Goal: Task Accomplishment & Management: Manage account settings

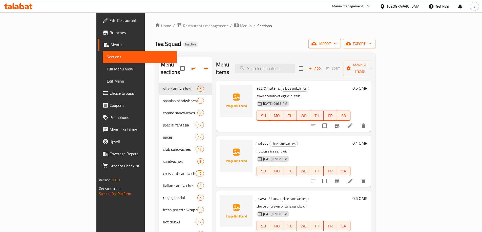
scroll to position [13, 0]
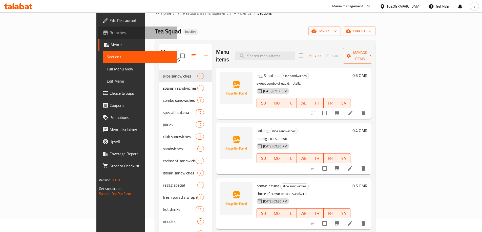
click at [110, 34] on span "Branches" at bounding box center [141, 33] width 63 height 6
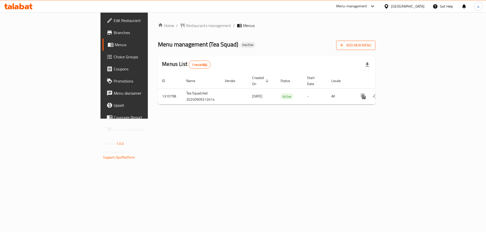
click at [371, 45] on span "Add New Menu" at bounding box center [355, 45] width 31 height 6
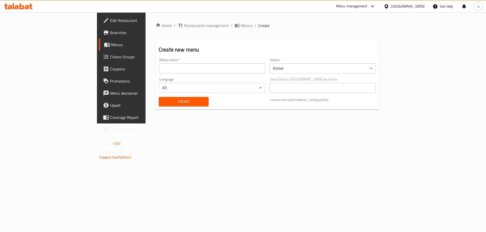
click at [198, 72] on input "text" at bounding box center [212, 68] width 107 height 10
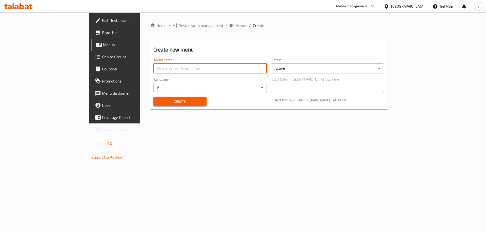
type input "menu"
click at [157, 99] on span "Create" at bounding box center [179, 102] width 45 height 6
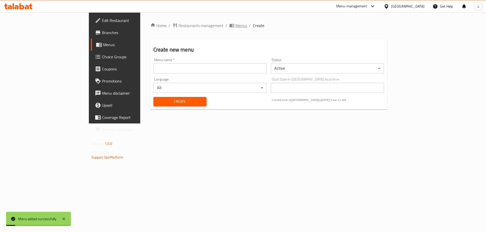
click at [235, 25] on span "Menus" at bounding box center [241, 26] width 12 height 6
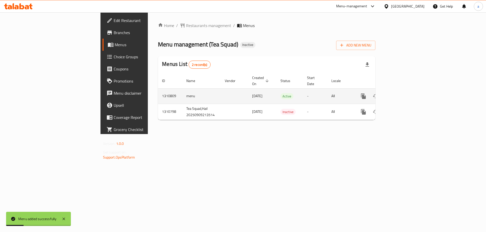
click at [402, 94] on icon "enhanced table" at bounding box center [399, 96] width 5 height 5
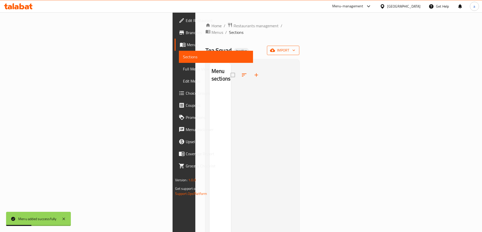
click at [295, 47] on span "import" at bounding box center [283, 50] width 24 height 6
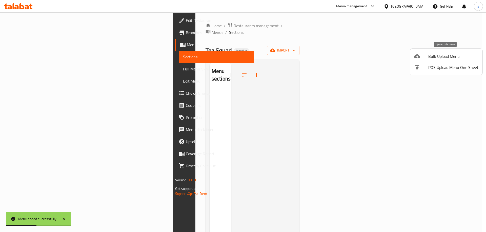
click at [432, 53] on span "Bulk Upload Menu" at bounding box center [453, 56] width 50 height 6
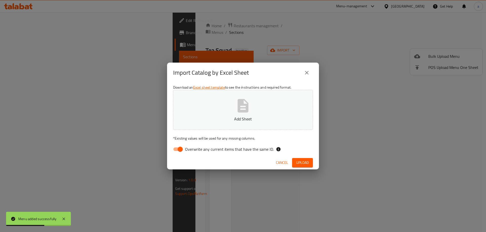
drag, startPoint x: 237, startPoint y: 152, endPoint x: 380, endPoint y: 59, distance: 170.4
click at [238, 149] on span "Overwrite any current items that have the same ID." at bounding box center [229, 149] width 89 height 6
click at [193, 152] on span "Overwrite any current items that have the same ID." at bounding box center [229, 149] width 89 height 6
click at [193, 152] on input "Overwrite any current items that have the same ID." at bounding box center [180, 150] width 29 height 10
checkbox input "false"
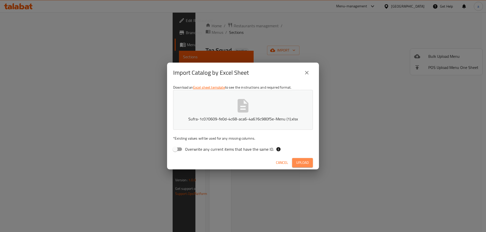
click at [296, 160] on span "Upload" at bounding box center [302, 163] width 13 height 6
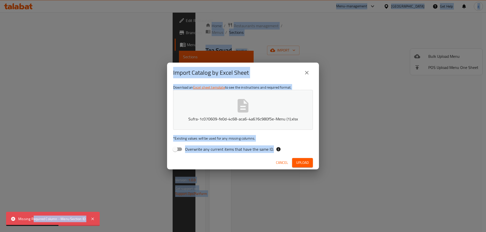
drag, startPoint x: 32, startPoint y: 219, endPoint x: 141, endPoint y: 202, distance: 109.6
click at [120, 206] on body "Missing Required Column - Menu Section ID ​ Menu-management [GEOGRAPHIC_DATA] G…" at bounding box center [243, 122] width 486 height 220
click at [305, 71] on icon "close" at bounding box center [307, 73] width 6 height 6
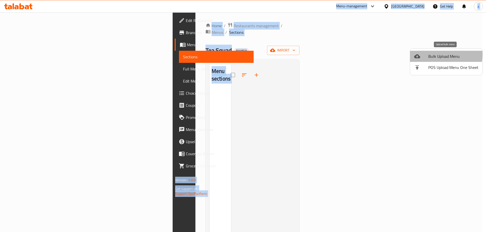
click at [430, 55] on span "Bulk Upload Menu" at bounding box center [453, 56] width 50 height 6
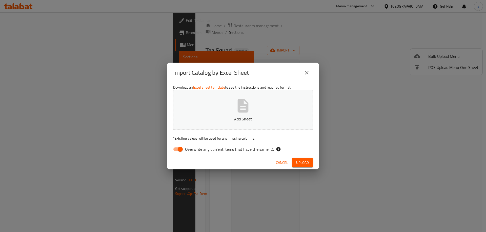
click at [215, 146] on span "Overwrite any current items that have the same ID." at bounding box center [229, 149] width 89 height 6
click at [195, 146] on input "Overwrite any current items that have the same ID." at bounding box center [180, 150] width 29 height 10
checkbox input "false"
click at [235, 115] on button "Add Sheet" at bounding box center [243, 110] width 140 height 40
click at [308, 162] on span "Upload" at bounding box center [302, 163] width 13 height 6
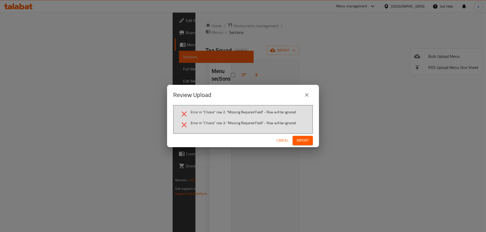
click at [308, 96] on icon "close" at bounding box center [307, 95] width 6 height 6
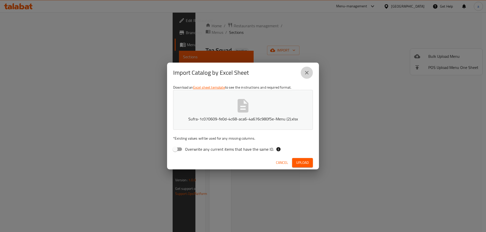
click at [307, 73] on icon "close" at bounding box center [307, 73] width 4 height 4
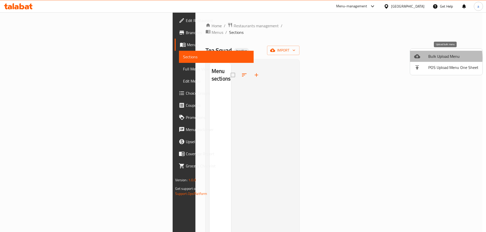
click at [424, 58] on div at bounding box center [421, 56] width 14 height 6
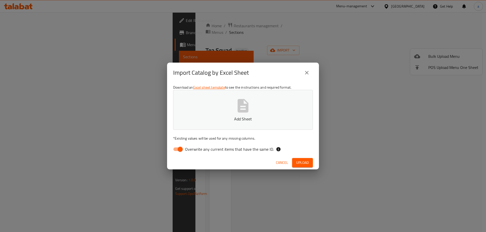
click at [203, 154] on label "Overwrite any current items that have the same ID." at bounding box center [221, 150] width 103 height 10
click at [195, 154] on input "Overwrite any current items that have the same ID." at bounding box center [180, 150] width 29 height 10
checkbox input "false"
click at [304, 159] on button "Upload" at bounding box center [302, 162] width 21 height 9
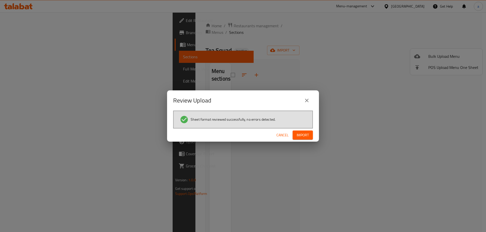
click at [303, 139] on button "Import" at bounding box center [302, 135] width 20 height 9
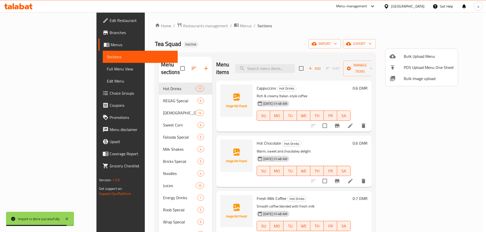
click at [261, 155] on div at bounding box center [243, 116] width 486 height 232
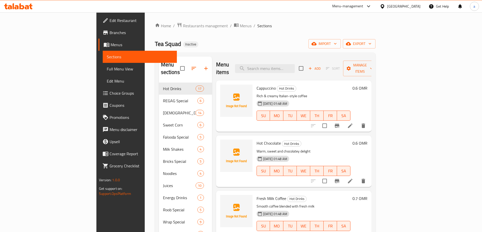
click at [288, 136] on div "Hot Chocolate Hot Drinks Warm, sweet and chocolatey delight [DATE] 01:48 AM SU …" at bounding box center [293, 161] width 155 height 51
click at [295, 65] on input "search" at bounding box center [265, 68] width 60 height 9
paste input "Karak Tea"
click at [369, 120] on button "delete" at bounding box center [363, 126] width 12 height 12
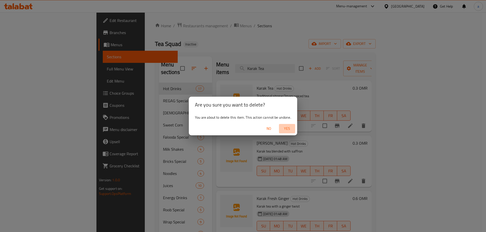
click at [283, 128] on span "Yes" at bounding box center [287, 129] width 12 height 6
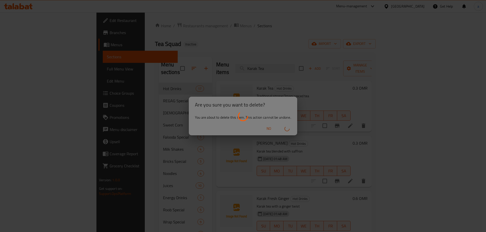
click at [307, 127] on div at bounding box center [243, 116] width 486 height 232
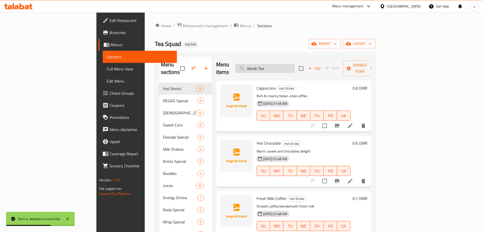
click at [292, 64] on input "Karak Tea" at bounding box center [265, 68] width 60 height 9
paste input "Omani Khav"
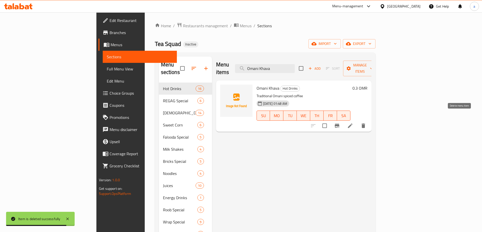
type input "Omani Khava"
click at [369, 120] on button "delete" at bounding box center [363, 126] width 12 height 12
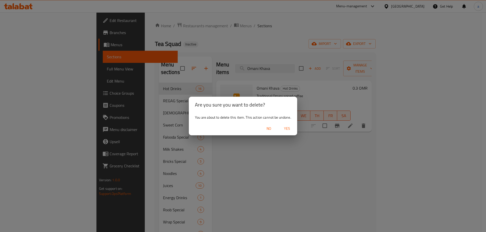
click at [284, 130] on span "Yes" at bounding box center [287, 129] width 12 height 6
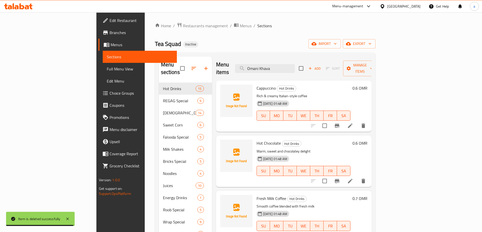
click at [257, 84] on span "Cappuccino" at bounding box center [266, 88] width 19 height 8
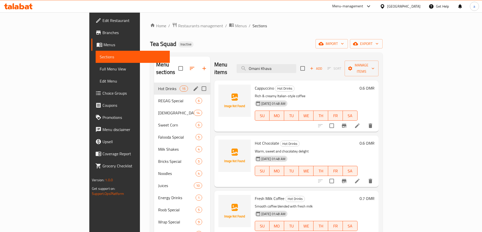
click at [154, 85] on div "Hot Drinks 15" at bounding box center [182, 89] width 56 height 12
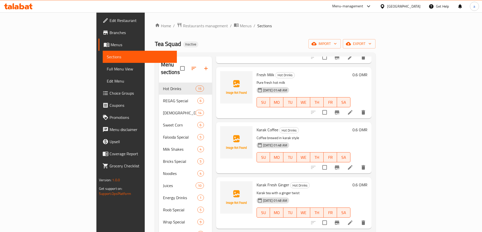
scroll to position [114, 0]
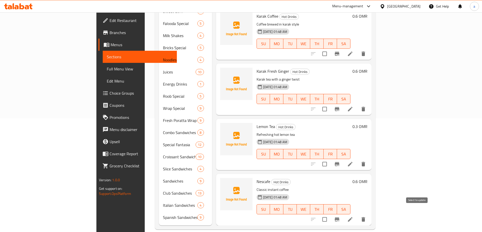
click at [330, 215] on input "checkbox" at bounding box center [324, 220] width 11 height 11
checkbox input "false"
click at [369, 214] on button "delete" at bounding box center [363, 220] width 12 height 12
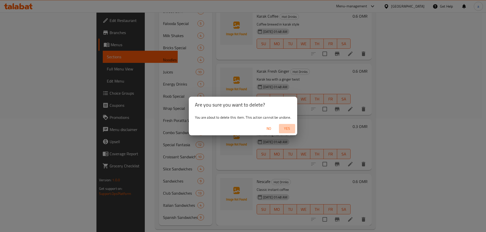
click at [289, 131] on span "Yes" at bounding box center [287, 129] width 12 height 6
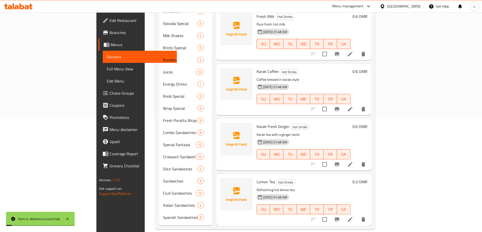
scroll to position [511, 0]
click at [365, 218] on icon "delete" at bounding box center [363, 220] width 4 height 5
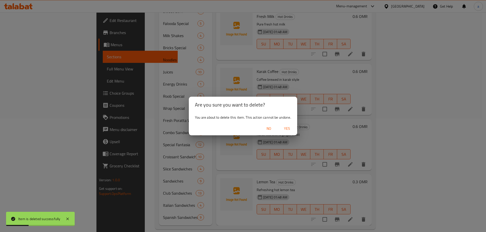
click at [287, 131] on span "Yes" at bounding box center [287, 129] width 12 height 6
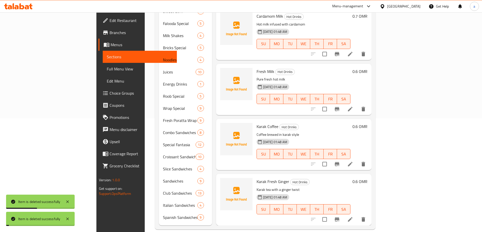
scroll to position [456, 0]
click at [366, 217] on icon "delete" at bounding box center [363, 220] width 6 height 6
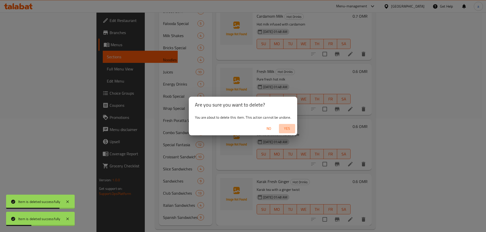
click at [290, 128] on span "Yes" at bounding box center [287, 129] width 12 height 6
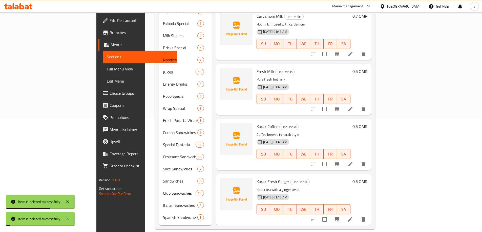
scroll to position [400, 0]
click at [369, 214] on button "delete" at bounding box center [363, 220] width 12 height 12
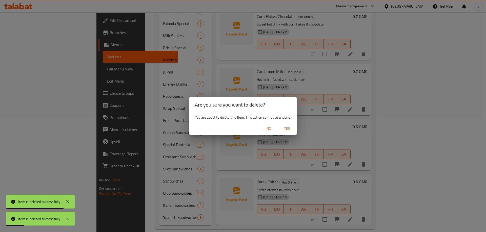
click at [290, 130] on span "Yes" at bounding box center [287, 129] width 12 height 6
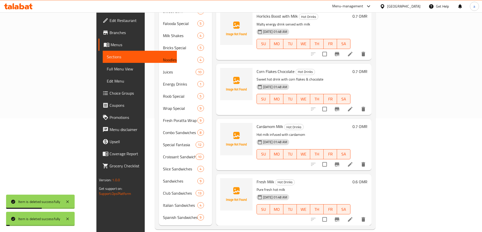
scroll to position [345, 0]
click at [369, 215] on button "delete" at bounding box center [363, 220] width 12 height 12
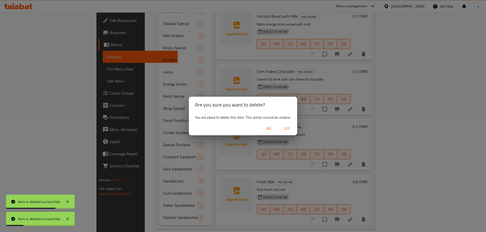
click at [291, 132] on button "Yes" at bounding box center [287, 128] width 16 height 9
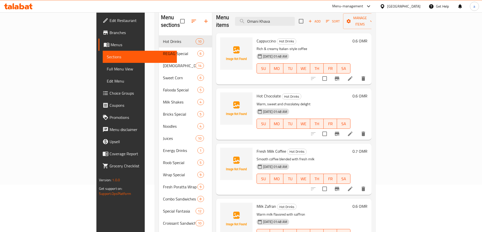
scroll to position [0, 0]
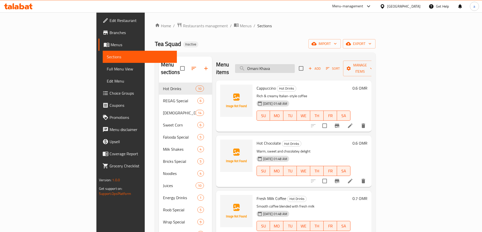
click at [295, 65] on input "Omani Khava" at bounding box center [265, 68] width 60 height 9
paste input "Sweet Corn with Masal"
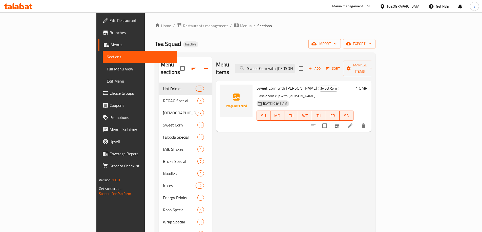
click at [366, 123] on icon "delete" at bounding box center [363, 126] width 6 height 6
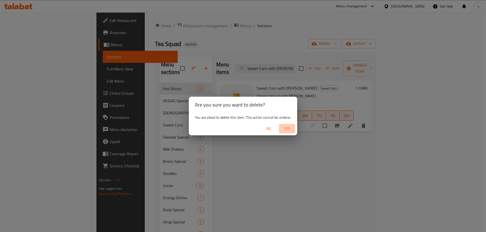
click at [288, 129] on span "Yes" at bounding box center [287, 129] width 12 height 6
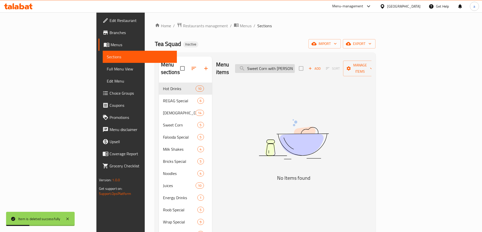
click at [295, 64] on input "Sweet Corn with [PERSON_NAME]" at bounding box center [265, 68] width 60 height 9
paste input "Dates Falood"
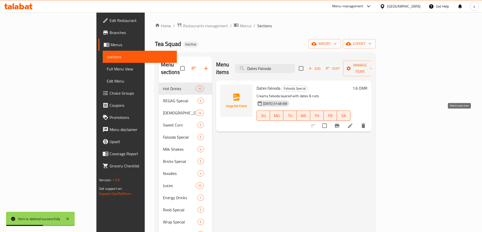
click at [365, 124] on icon "delete" at bounding box center [363, 126] width 4 height 5
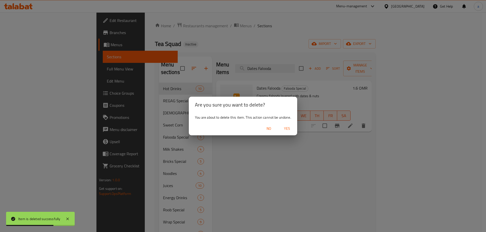
click at [288, 125] on button "Yes" at bounding box center [287, 128] width 16 height 9
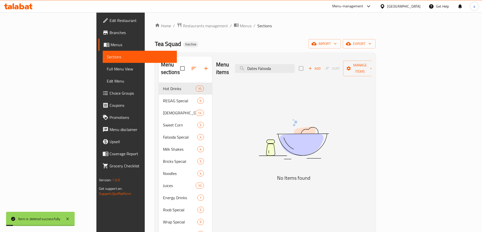
drag, startPoint x: 293, startPoint y: 70, endPoint x: 299, endPoint y: 56, distance: 15.0
click at [297, 62] on div "Menu items Dates Falooda Add Sort Manage items" at bounding box center [293, 69] width 155 height 24
click at [299, 56] on div "Menu sections Hot Drinks 10 REGAG Special 6 Salalah 14 Sweet Corn 5 Falooda Spe…" at bounding box center [265, 198] width 221 height 291
drag, startPoint x: 302, startPoint y: 75, endPoint x: 302, endPoint y: 63, distance: 12.6
click at [301, 73] on div "Menu items Dates Falooda Add Sort Manage items No Items found" at bounding box center [291, 198] width 159 height 283
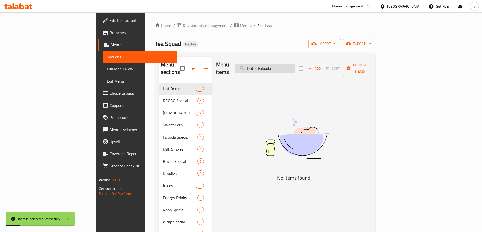
click at [295, 64] on input "Dates Falooda" at bounding box center [265, 68] width 60 height 9
paste input "Pista"
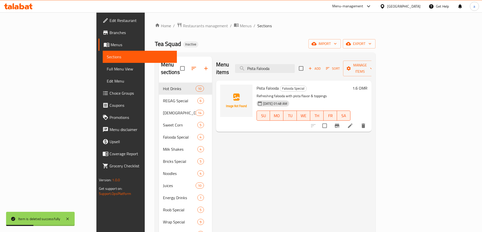
click at [366, 123] on icon "delete" at bounding box center [363, 126] width 6 height 6
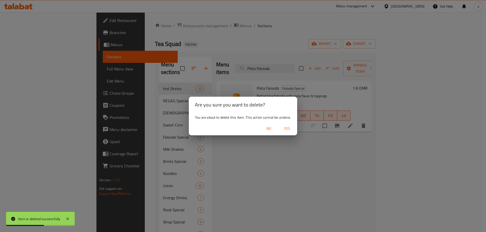
click at [287, 127] on span "Yes" at bounding box center [287, 129] width 12 height 6
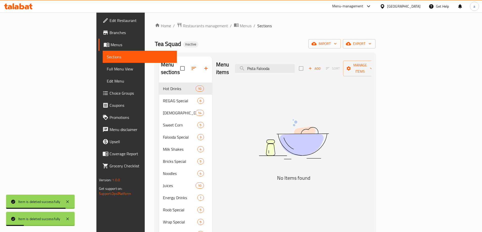
click at [371, 140] on div "Menu items Pista Falooda Add Sort Manage items No Items found" at bounding box center [291, 198] width 159 height 283
click at [295, 66] on input "Pista Falooda" at bounding box center [265, 68] width 60 height 9
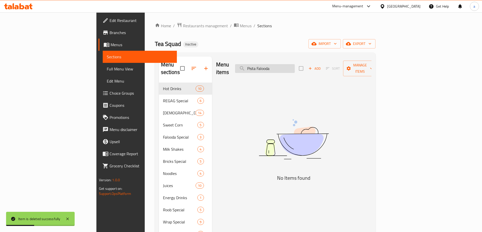
click at [295, 66] on input "Pista Falooda" at bounding box center [265, 68] width 60 height 9
paste input "Mango"
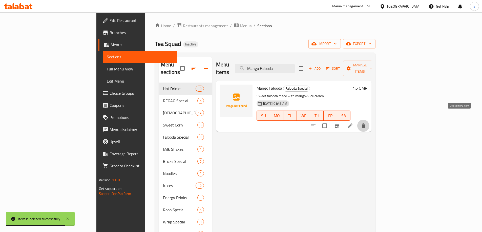
click at [369, 120] on button "delete" at bounding box center [363, 126] width 12 height 12
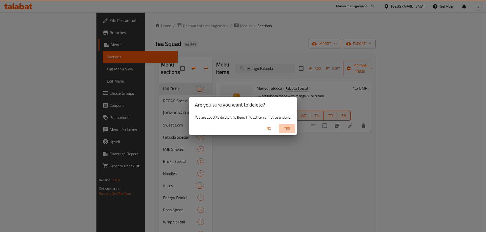
click at [289, 127] on span "Yes" at bounding box center [287, 129] width 12 height 6
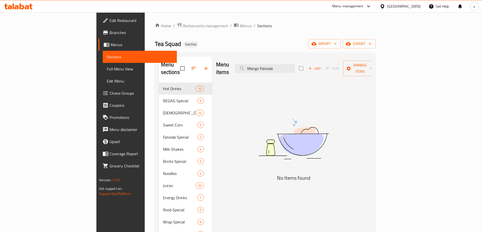
click at [260, 160] on div "Menu items Mango Falooda Add Sort Manage items No Items found" at bounding box center [291, 198] width 159 height 283
drag, startPoint x: 299, startPoint y: 59, endPoint x: 293, endPoint y: 66, distance: 9.1
click at [295, 65] on div "Menu items Mango Falooda Add Sort Manage items" at bounding box center [293, 69] width 155 height 24
click at [289, 71] on div "Menu items Mango Falooda Add Sort Manage items" at bounding box center [293, 69] width 155 height 24
click at [293, 67] on input "Mango Falooda" at bounding box center [265, 68] width 60 height 9
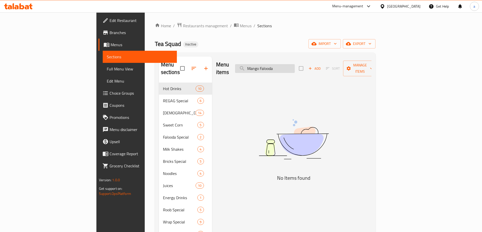
click at [293, 67] on input "Mango Falooda" at bounding box center [265, 68] width 60 height 9
paste input "Vanilla Milk Shake"
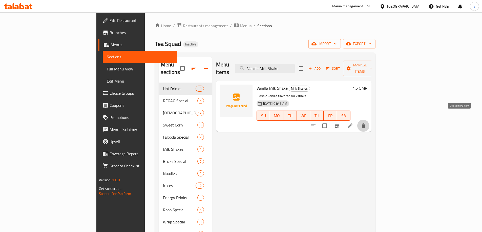
click at [365, 124] on icon "delete" at bounding box center [363, 126] width 4 height 5
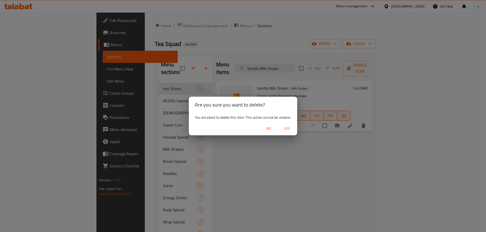
click at [286, 127] on span "Yes" at bounding box center [287, 129] width 12 height 6
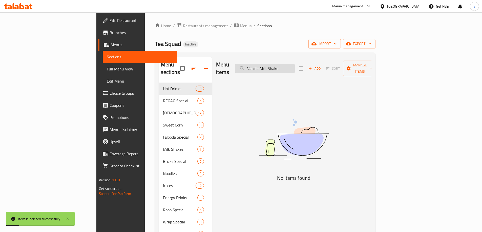
click at [295, 69] on input "Vanilla Milk Shake" at bounding box center [265, 68] width 60 height 9
paste input "Chocolate"
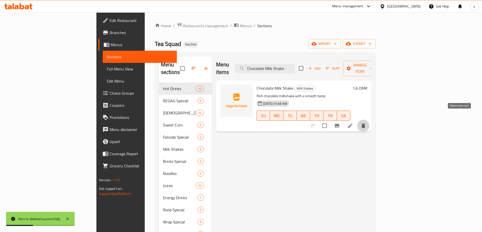
click at [366, 123] on icon "delete" at bounding box center [363, 126] width 6 height 6
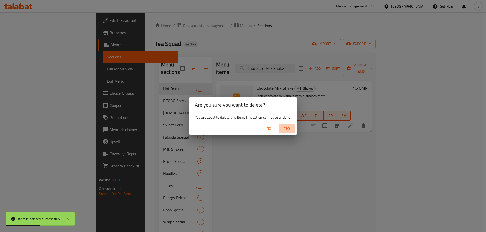
click at [286, 130] on span "Yes" at bounding box center [287, 129] width 12 height 6
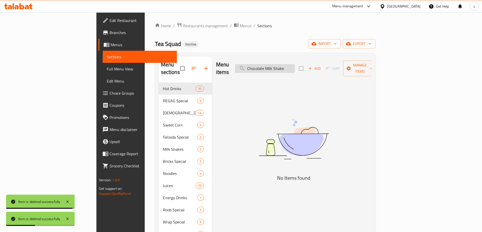
click at [295, 68] on input "Chocolate Milk Shake" at bounding box center [265, 68] width 60 height 9
paste input "Pista"
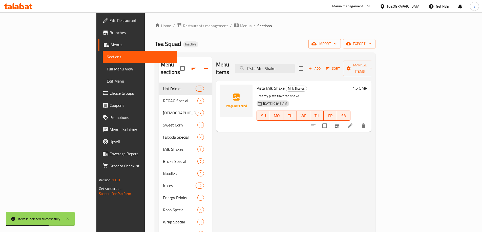
click at [365, 124] on icon "delete" at bounding box center [363, 126] width 4 height 5
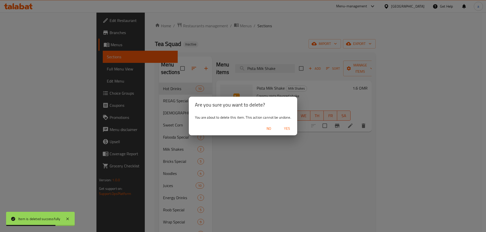
click at [289, 128] on span "Yes" at bounding box center [287, 129] width 12 height 6
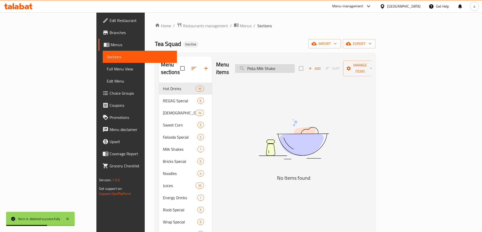
click at [295, 67] on input "Pista Milk Shake" at bounding box center [265, 68] width 60 height 9
paste input "Blueberry-flavored roob drink"
click at [308, 59] on div "Menu items Pista Milk ShBlueberry-flavored roob drinkake Add Sort Manage items" at bounding box center [293, 69] width 155 height 24
click at [295, 64] on input "Pista Milk ShBlueberry-flavored roob drinkake" at bounding box center [265, 68] width 60 height 9
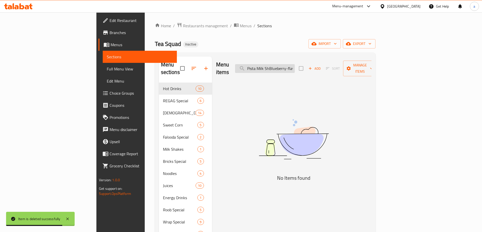
click at [295, 64] on input "Pista Milk ShBlueberry-flavored roob drinkake" at bounding box center [265, 68] width 60 height 9
paste input "Blueberry-flavored roob drink"
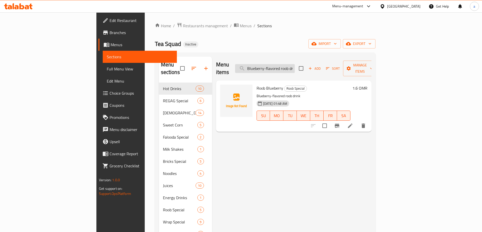
click at [295, 64] on input "Blueberry-flavored roob drink" at bounding box center [265, 68] width 60 height 9
paste input "Roob Blueberry"
click at [366, 123] on icon "delete" at bounding box center [363, 126] width 6 height 6
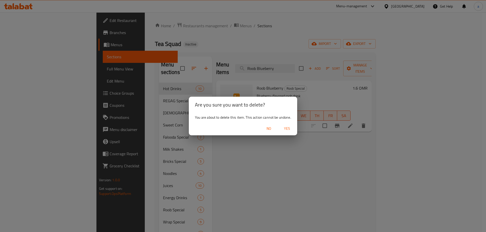
click at [288, 134] on div "No Yes" at bounding box center [243, 128] width 108 height 13
click at [287, 131] on span "Yes" at bounding box center [287, 129] width 12 height 6
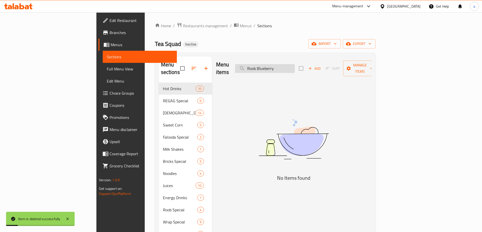
click at [295, 66] on input "Roob Blueberry" at bounding box center [265, 68] width 60 height 9
paste input "Straw"
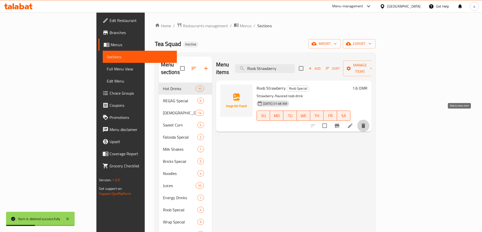
click at [369, 120] on button "delete" at bounding box center [363, 126] width 12 height 12
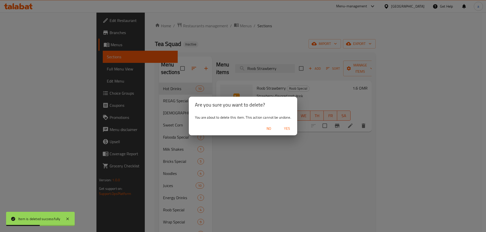
click at [290, 128] on span "Yes" at bounding box center [287, 129] width 12 height 6
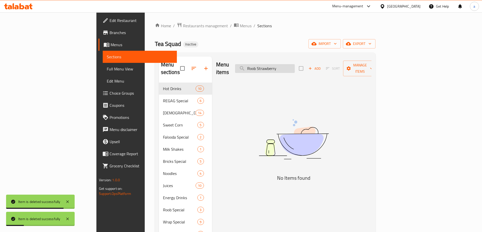
click at [295, 68] on input "Roob Strawberry" at bounding box center [265, 68] width 60 height 9
paste input "Mango"
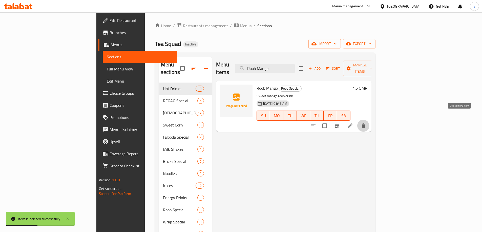
click at [365, 124] on icon "delete" at bounding box center [363, 126] width 4 height 5
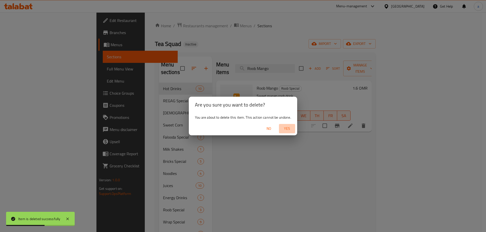
click at [285, 126] on span "Yes" at bounding box center [287, 129] width 12 height 6
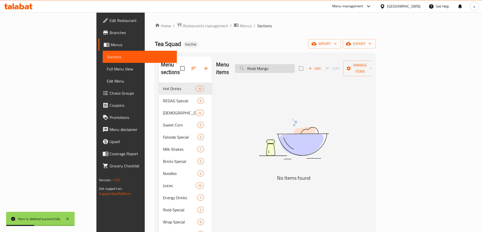
click at [295, 64] on input "Roob Mango" at bounding box center [265, 68] width 60 height 9
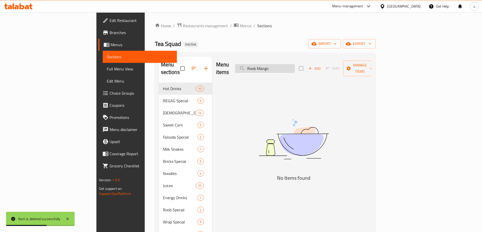
click at [295, 64] on input "Roob Mango" at bounding box center [265, 68] width 60 height 9
paste input "Ruman"
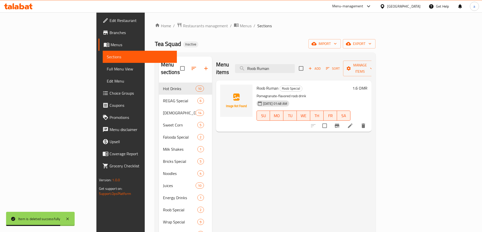
click at [366, 123] on icon "delete" at bounding box center [363, 126] width 6 height 6
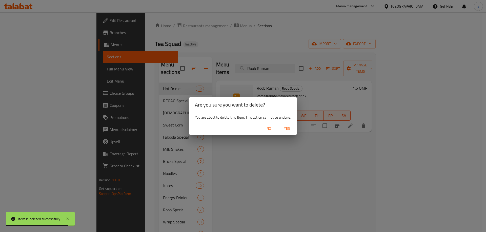
click at [290, 127] on span "Yes" at bounding box center [287, 129] width 12 height 6
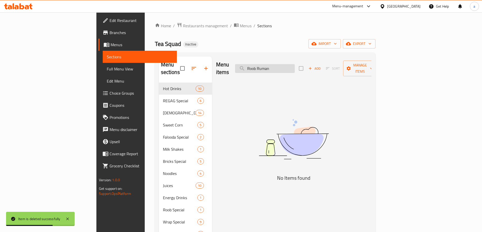
click at [295, 69] on input "Roob Ruman" at bounding box center [265, 68] width 60 height 9
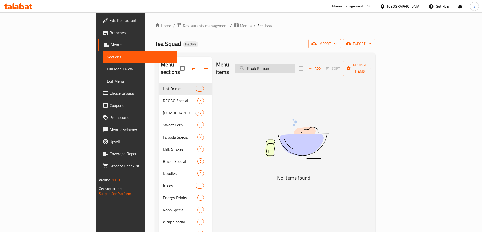
click at [295, 67] on input "Roob Ruman" at bounding box center [265, 68] width 60 height 9
paste input "Passio"
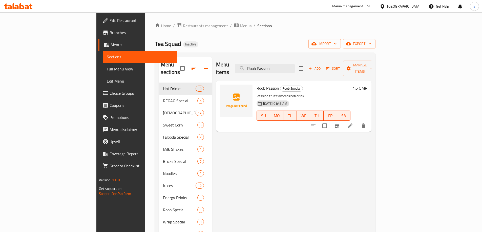
type input "Roob Passion"
click at [357, 121] on li at bounding box center [350, 125] width 14 height 9
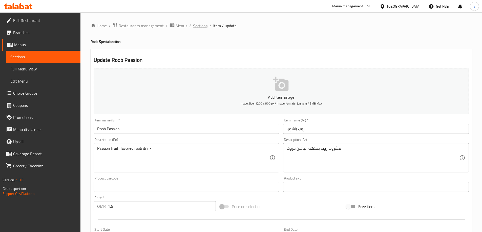
click at [200, 26] on span "Sections" at bounding box center [200, 26] width 14 height 6
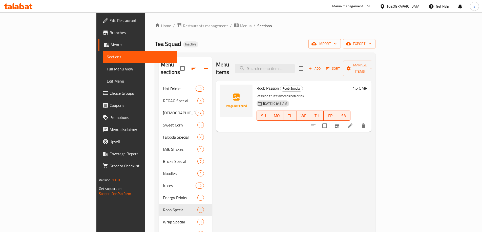
click at [366, 123] on icon "delete" at bounding box center [363, 126] width 6 height 6
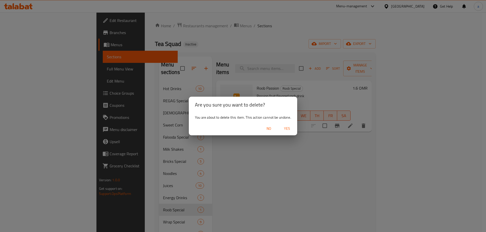
click at [288, 130] on span "Yes" at bounding box center [287, 129] width 12 height 6
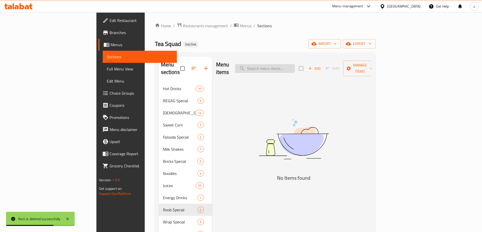
click at [295, 64] on input "search" at bounding box center [265, 68] width 60 height 9
paste input "Club Sandwich Platter"
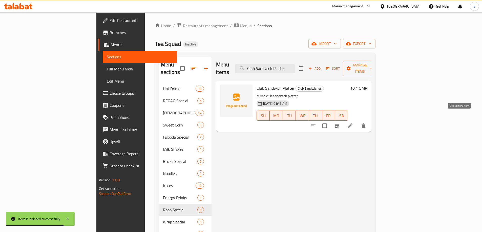
type input "Club Sandwich Platter"
click at [365, 124] on icon "delete" at bounding box center [363, 126] width 4 height 5
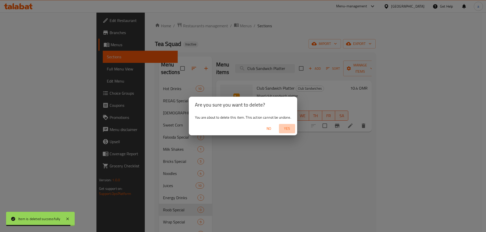
click at [294, 125] on button "Yes" at bounding box center [287, 128] width 16 height 9
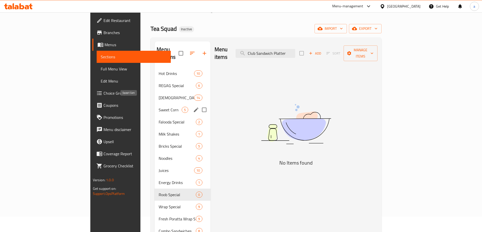
scroll to position [13, 0]
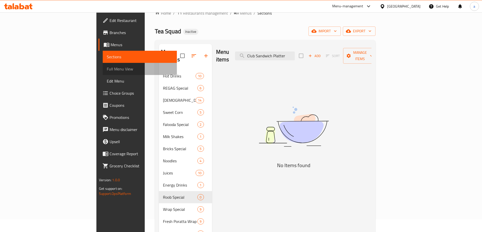
click at [103, 65] on link "Full Menu View" at bounding box center [140, 69] width 74 height 12
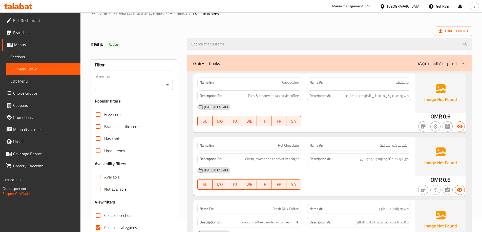
scroll to position [38, 0]
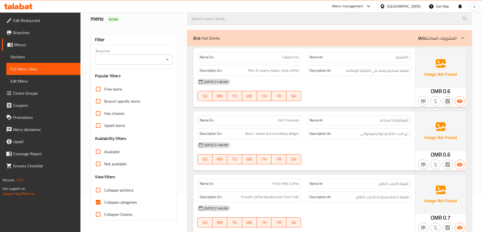
click at [345, 117] on div "Name Ar: الشوكولاته الساخنة" at bounding box center [359, 121] width 104 height 10
click at [94, 206] on input "Collapse categories" at bounding box center [98, 203] width 12 height 12
checkbox input "false"
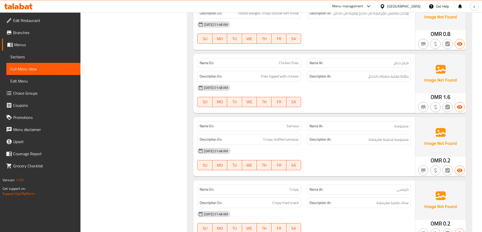
scroll to position [6463, 0]
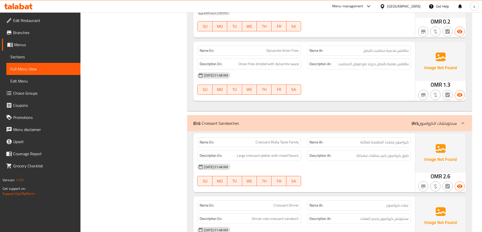
click at [25, 56] on span "Sections" at bounding box center [43, 57] width 66 height 6
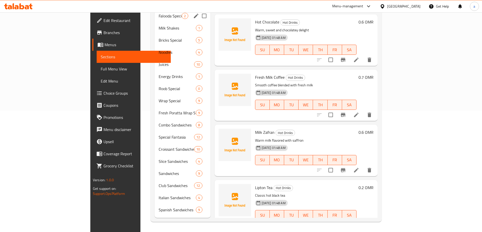
scroll to position [71, 0]
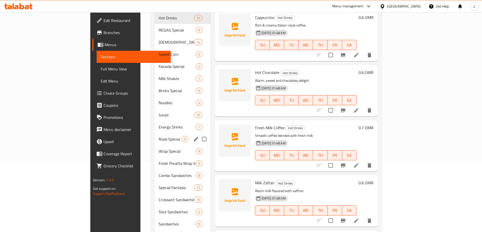
click at [199, 134] on input "Menu sections" at bounding box center [204, 139] width 11 height 11
checkbox input "true"
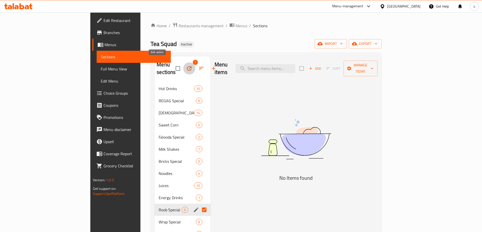
click at [186, 66] on icon "button" at bounding box center [189, 69] width 6 height 6
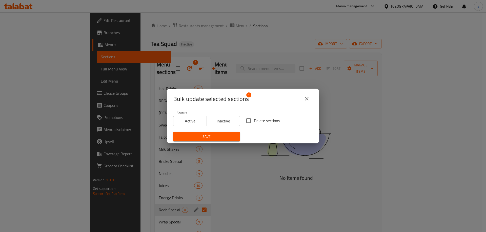
click at [245, 120] on input "Delete sections" at bounding box center [248, 121] width 11 height 11
checkbox input "true"
click at [222, 140] on button "Save" at bounding box center [206, 136] width 67 height 9
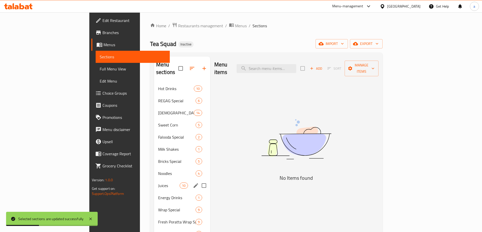
scroll to position [102, 0]
